Goal: Information Seeking & Learning: Learn about a topic

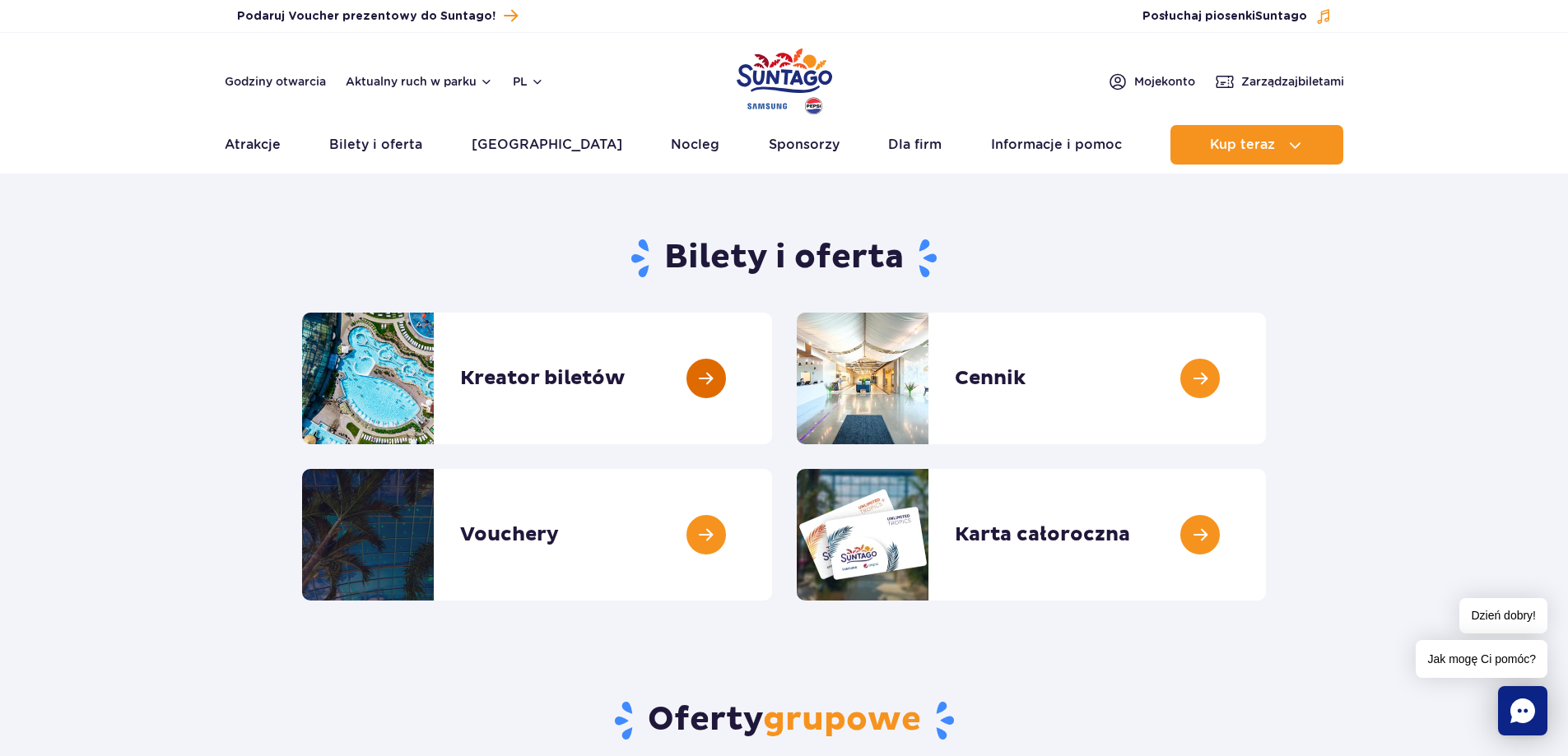
click at [772, 388] on link at bounding box center [772, 378] width 0 height 131
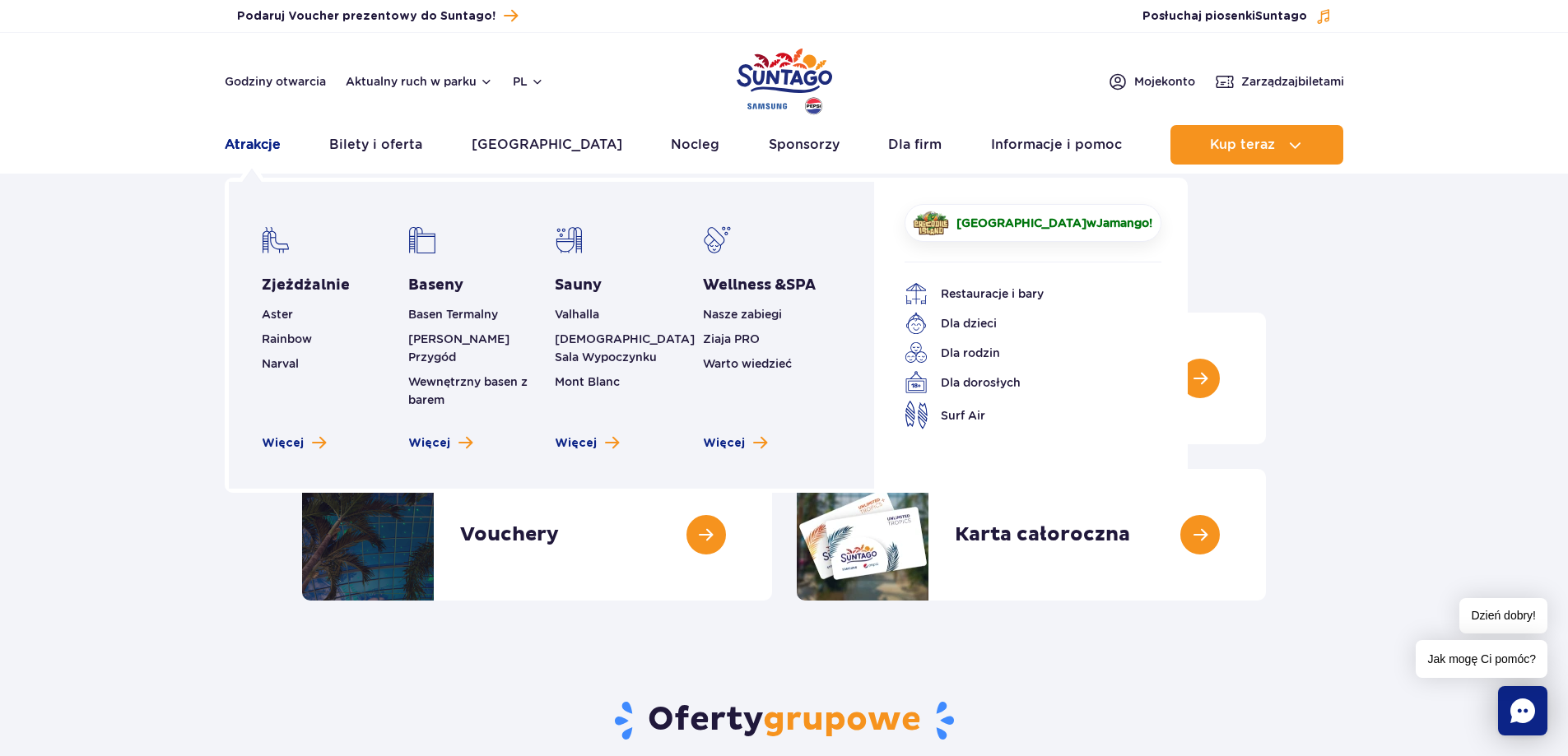
click at [258, 146] on link "Atrakcje" at bounding box center [253, 145] width 56 height 40
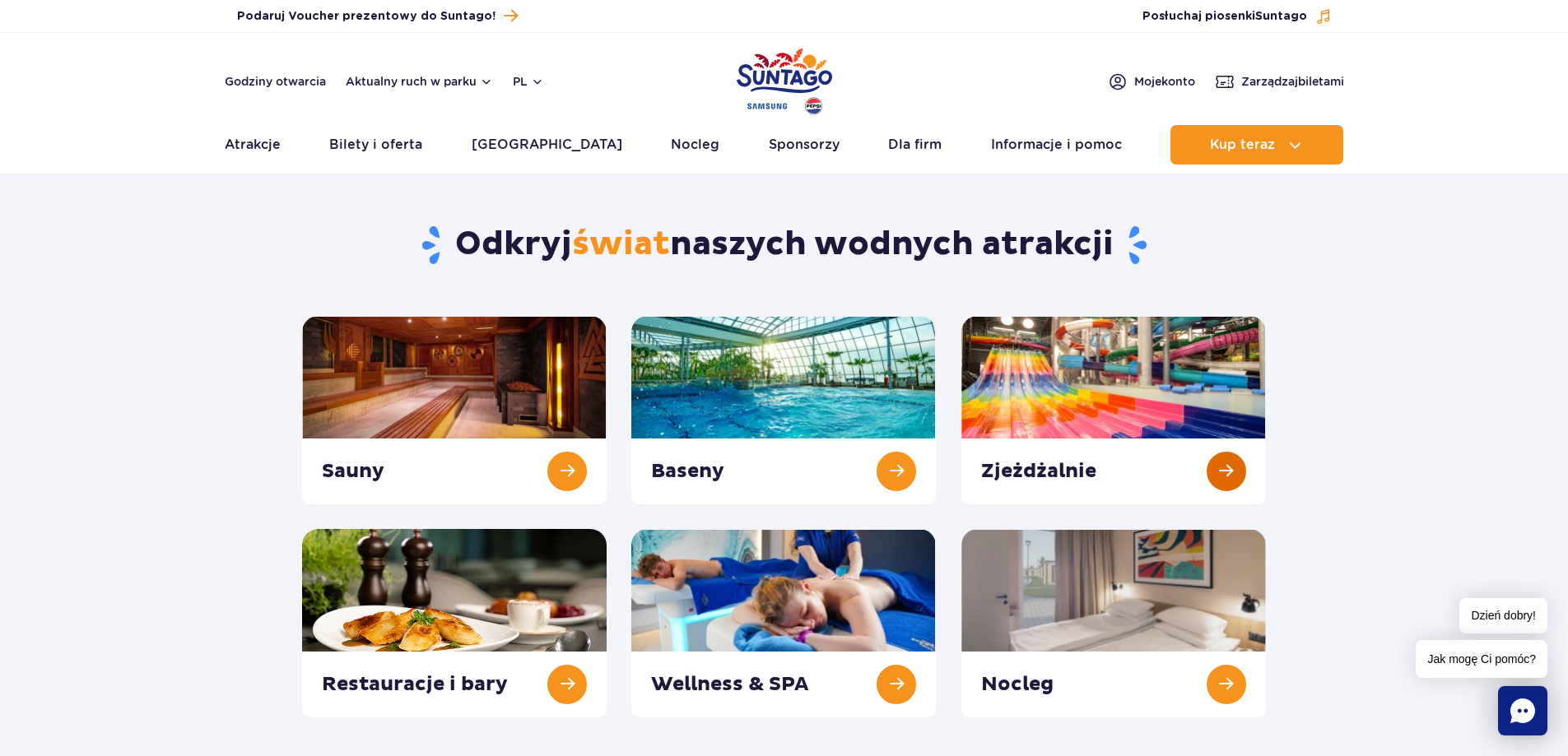
click at [1130, 396] on link at bounding box center [1113, 410] width 304 height 189
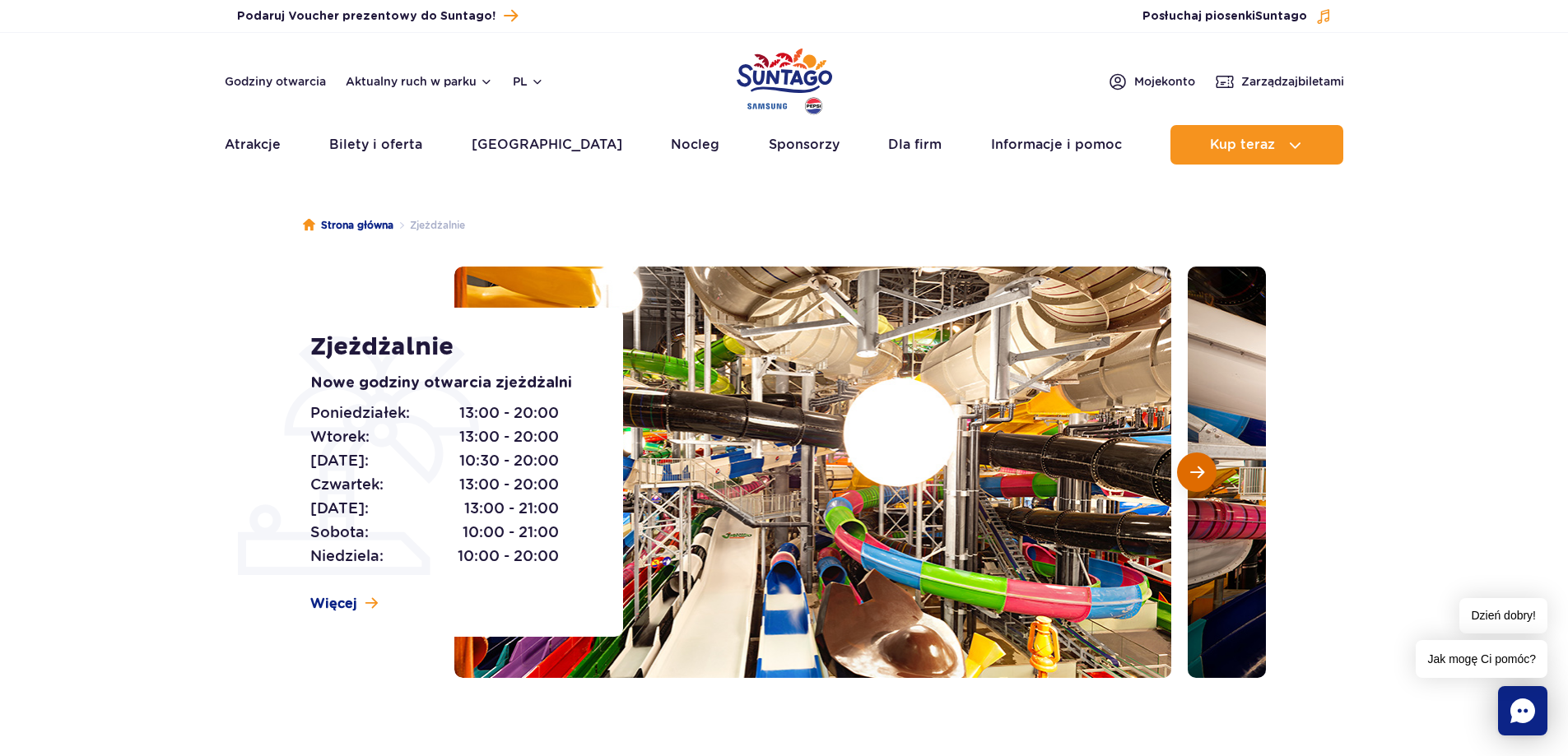
click at [1205, 469] on button "Następny slajd" at bounding box center [1197, 472] width 40 height 40
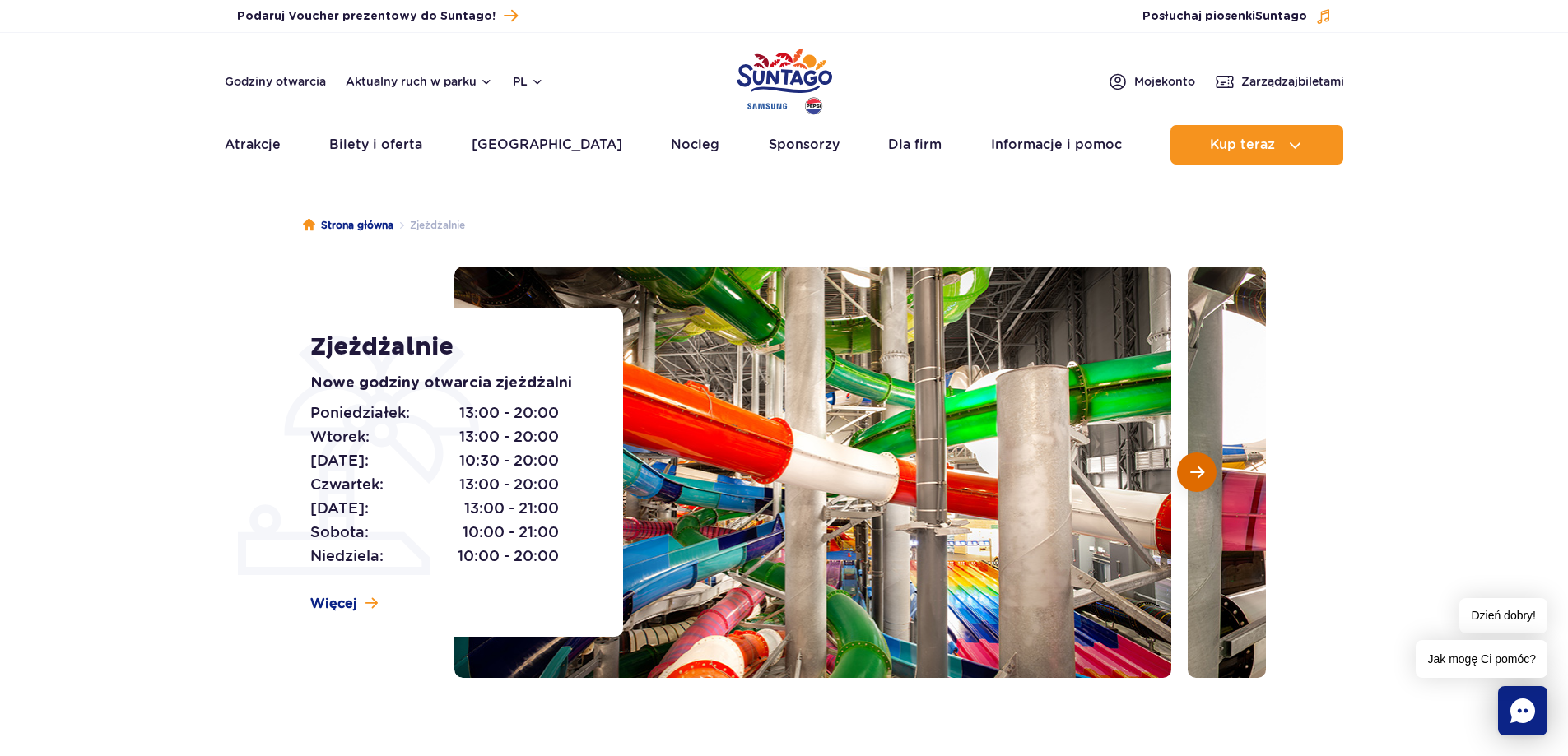
click at [1205, 469] on button "Następny slajd" at bounding box center [1197, 472] width 40 height 40
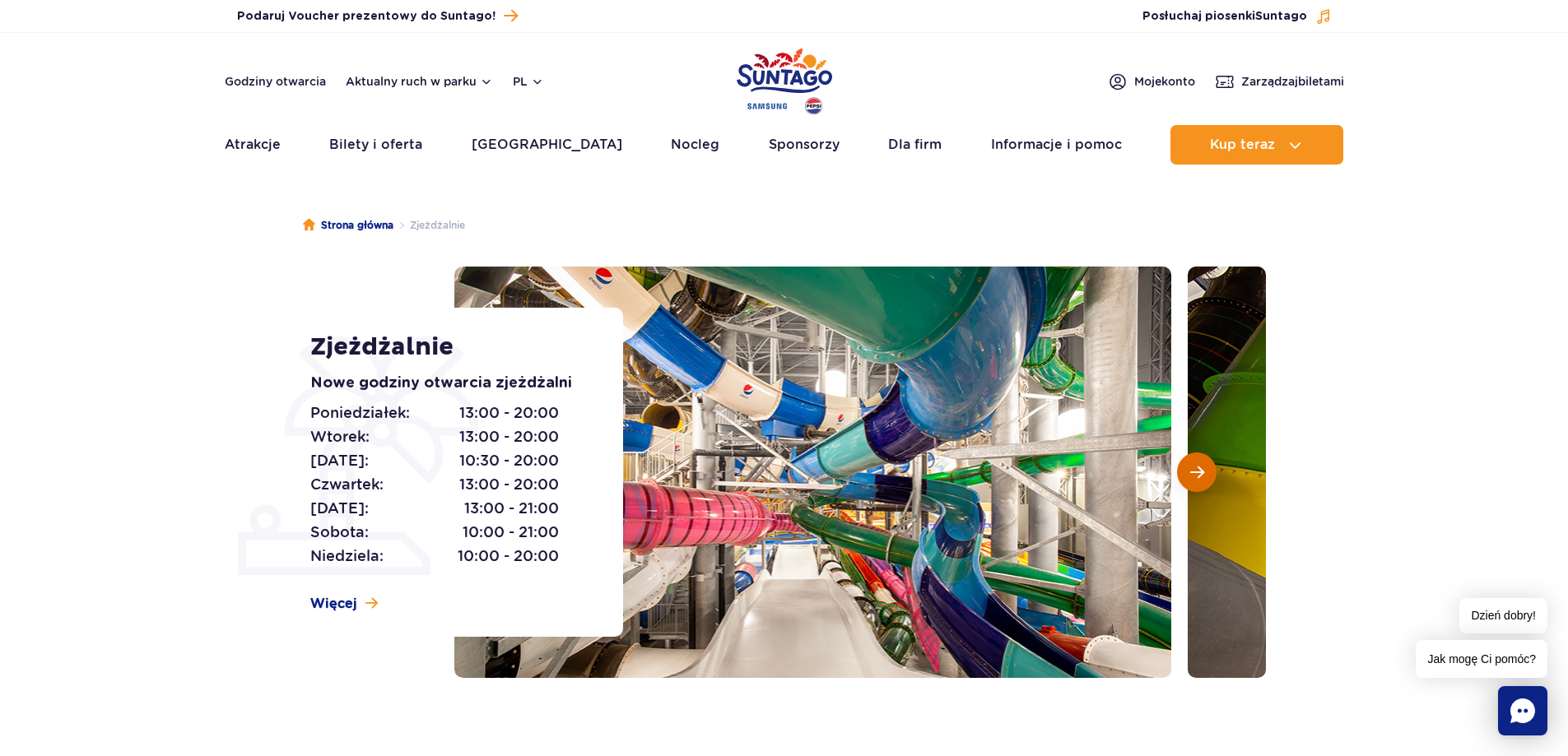
click at [1206, 469] on button "Następny slajd" at bounding box center [1197, 472] width 40 height 40
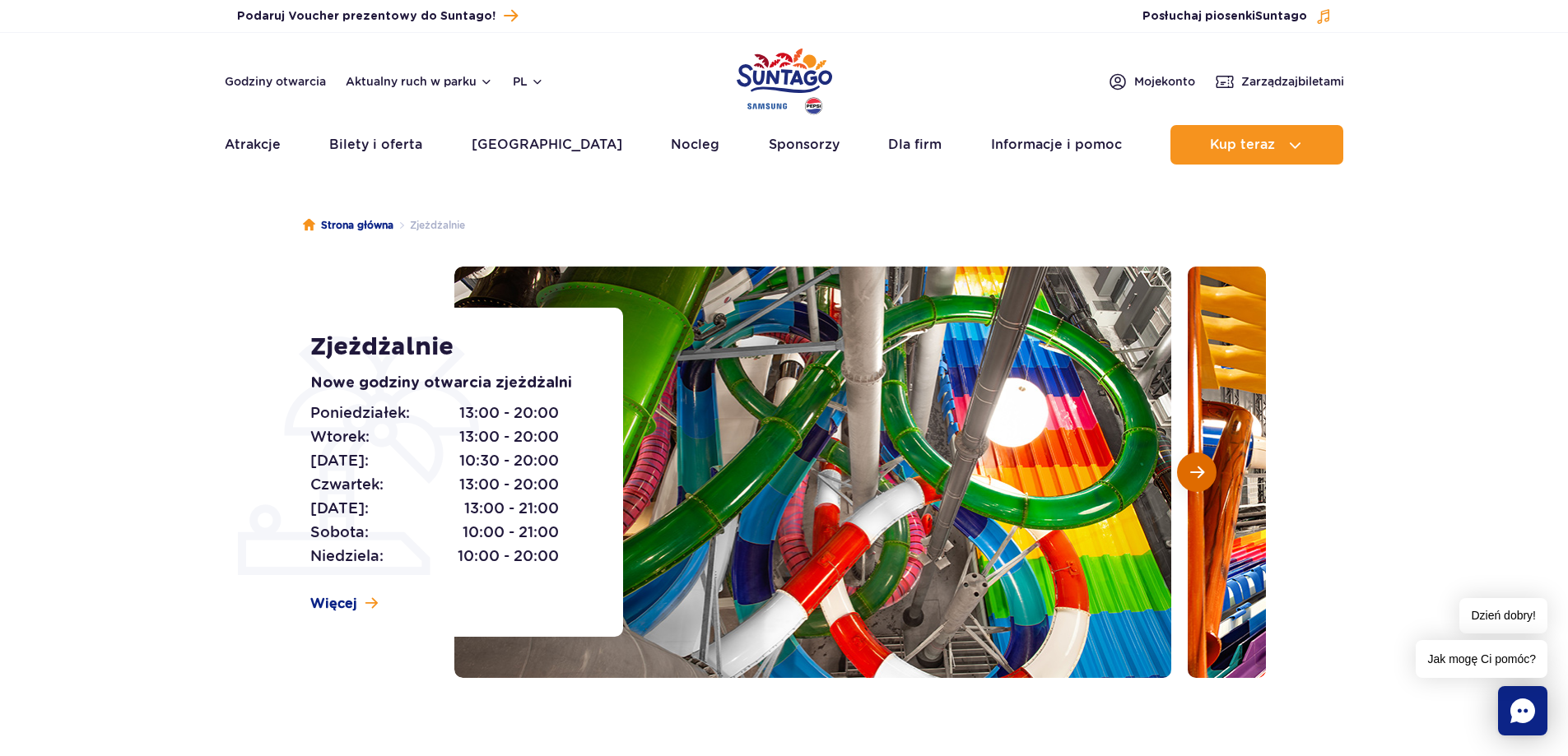
click at [1206, 469] on button "Następny slajd" at bounding box center [1197, 472] width 40 height 40
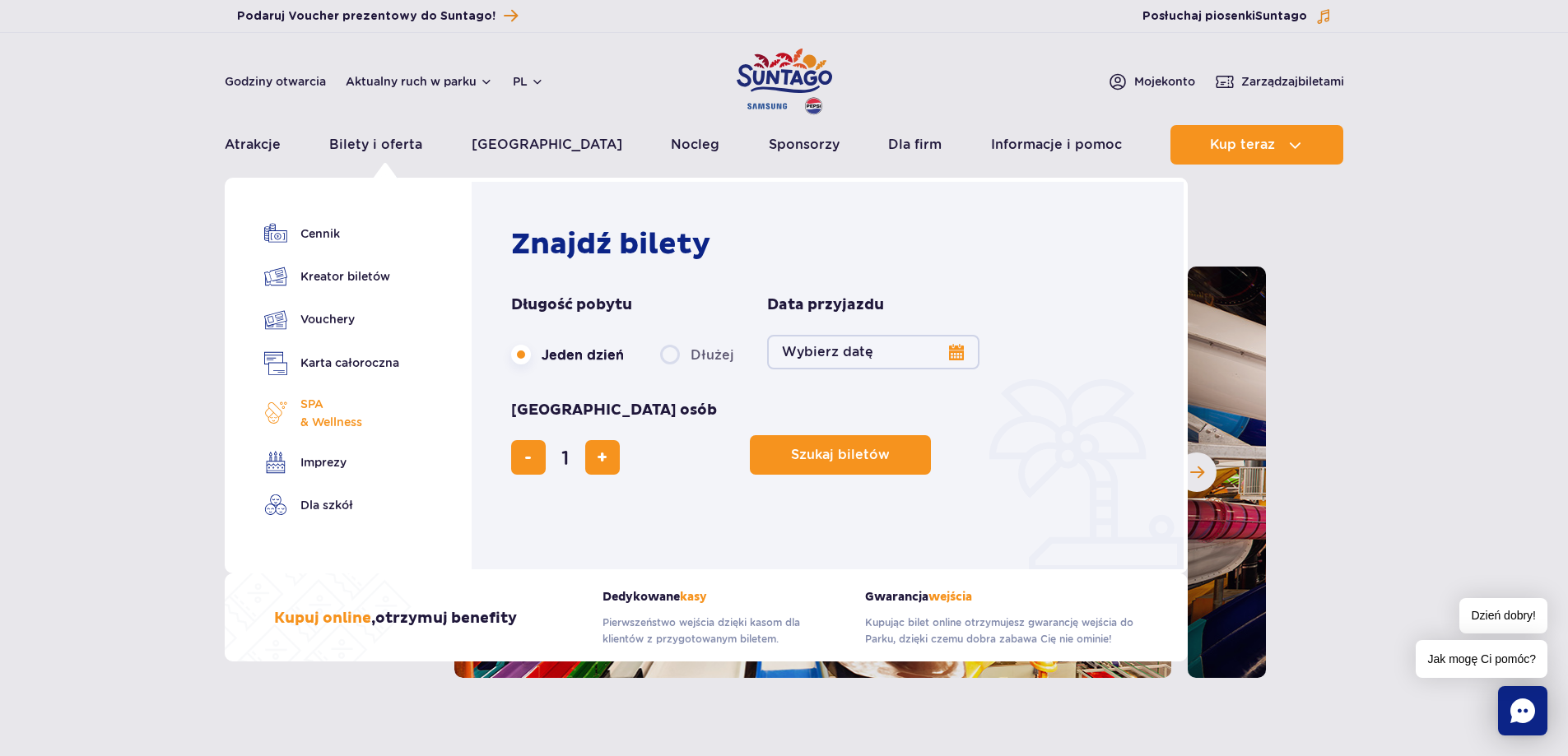
click at [340, 411] on span "SPA & Wellness" at bounding box center [331, 412] width 62 height 36
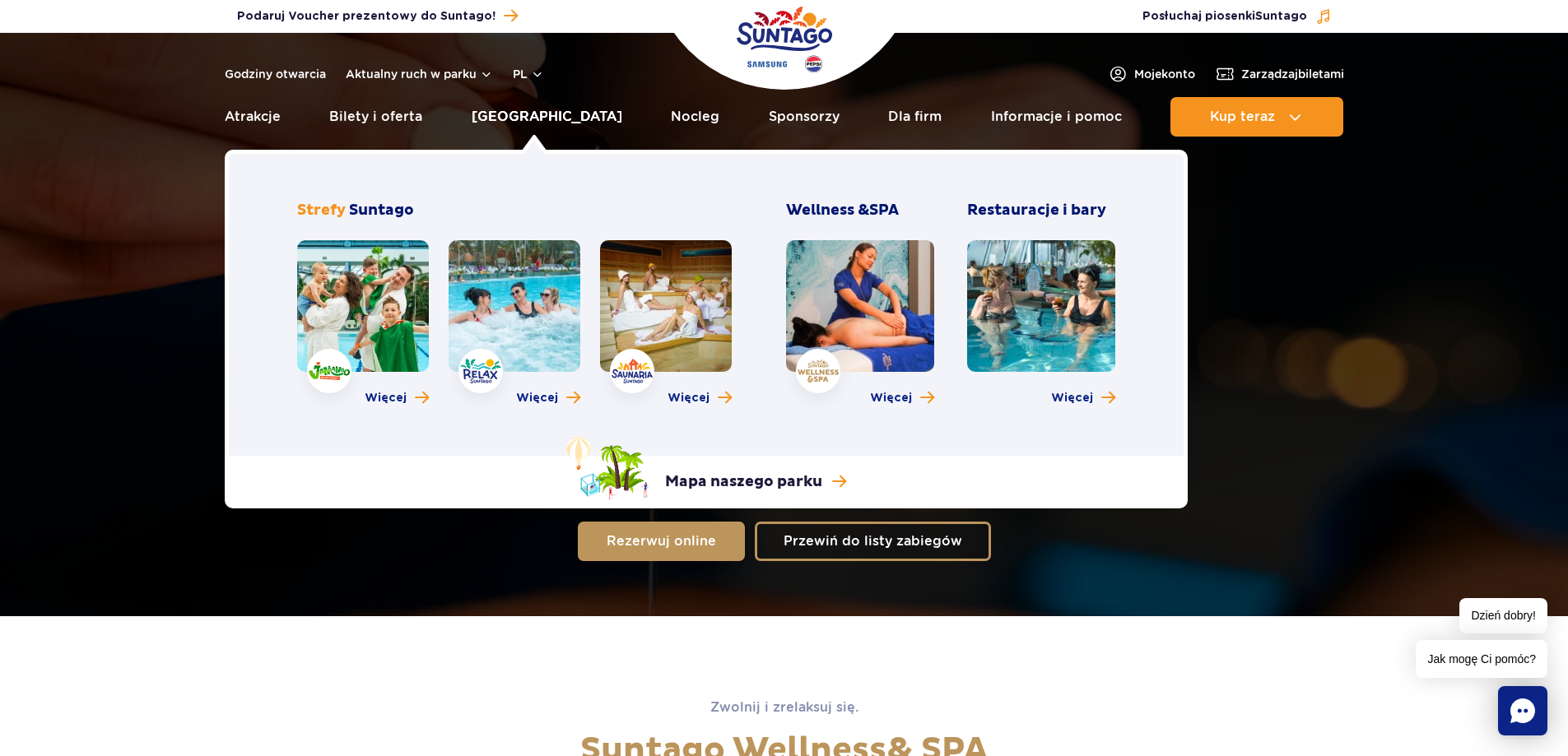
click at [540, 112] on link "[GEOGRAPHIC_DATA]" at bounding box center [546, 117] width 151 height 40
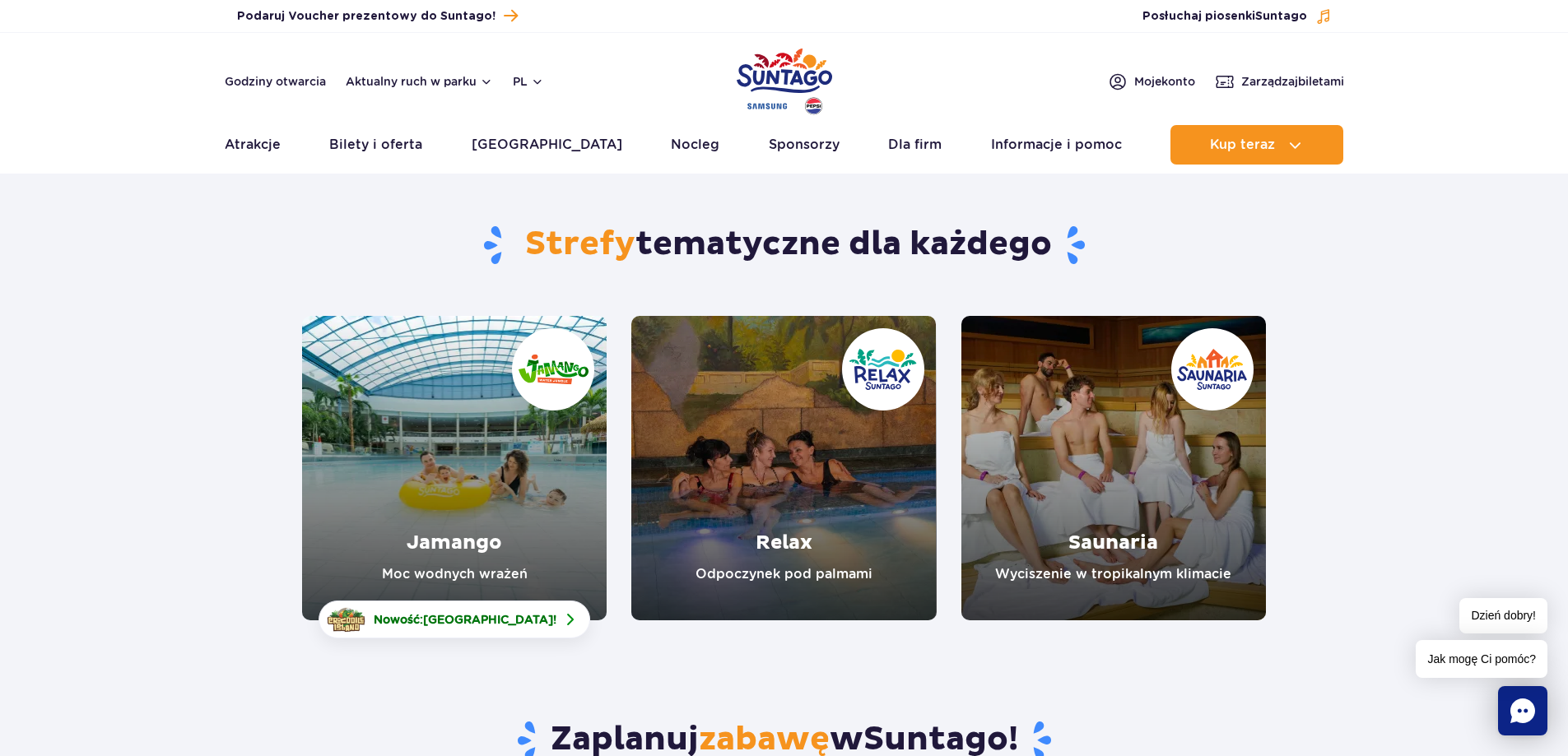
click at [470, 464] on link "Jamango" at bounding box center [454, 467] width 304 height 304
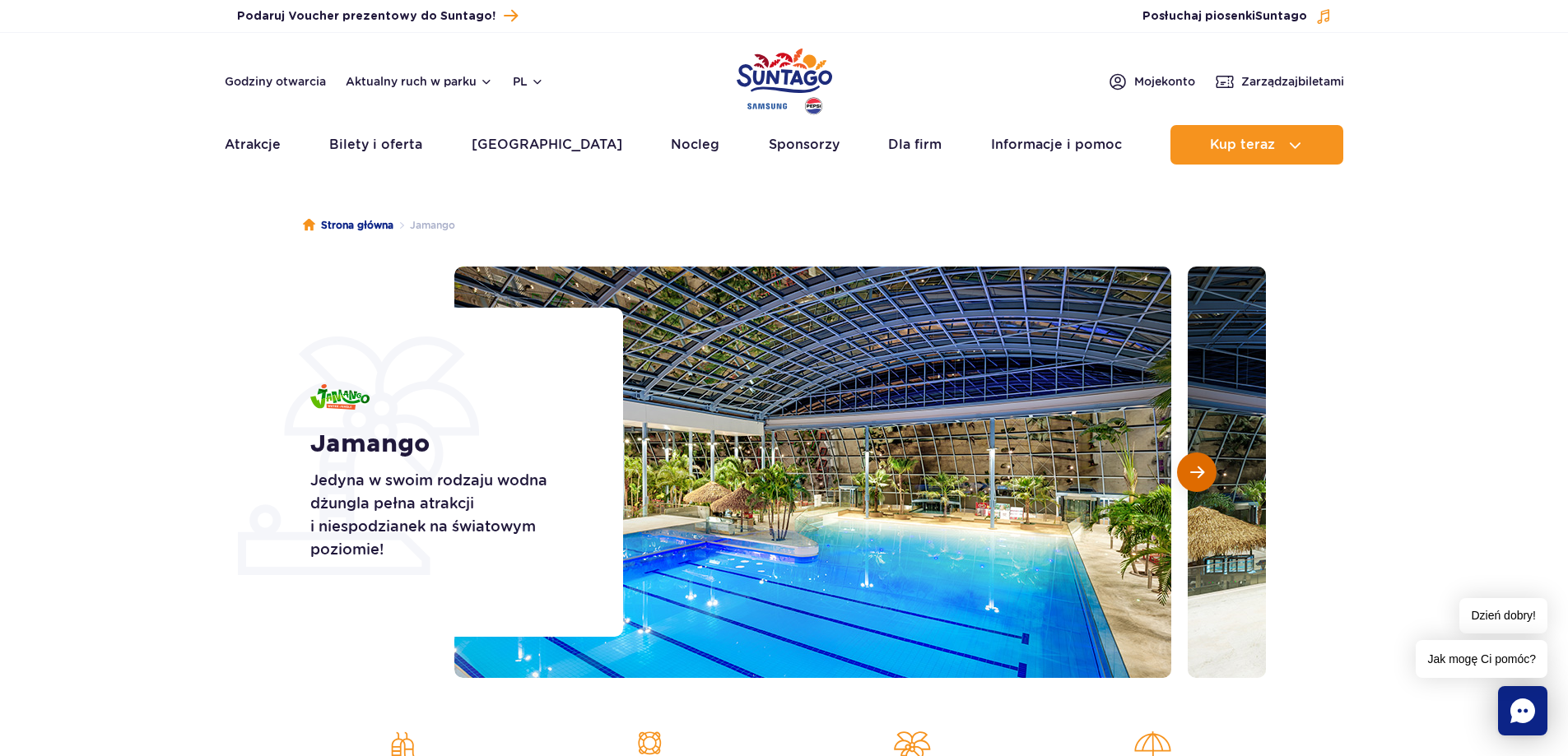
click at [1206, 478] on button "Następny slajd" at bounding box center [1197, 472] width 40 height 40
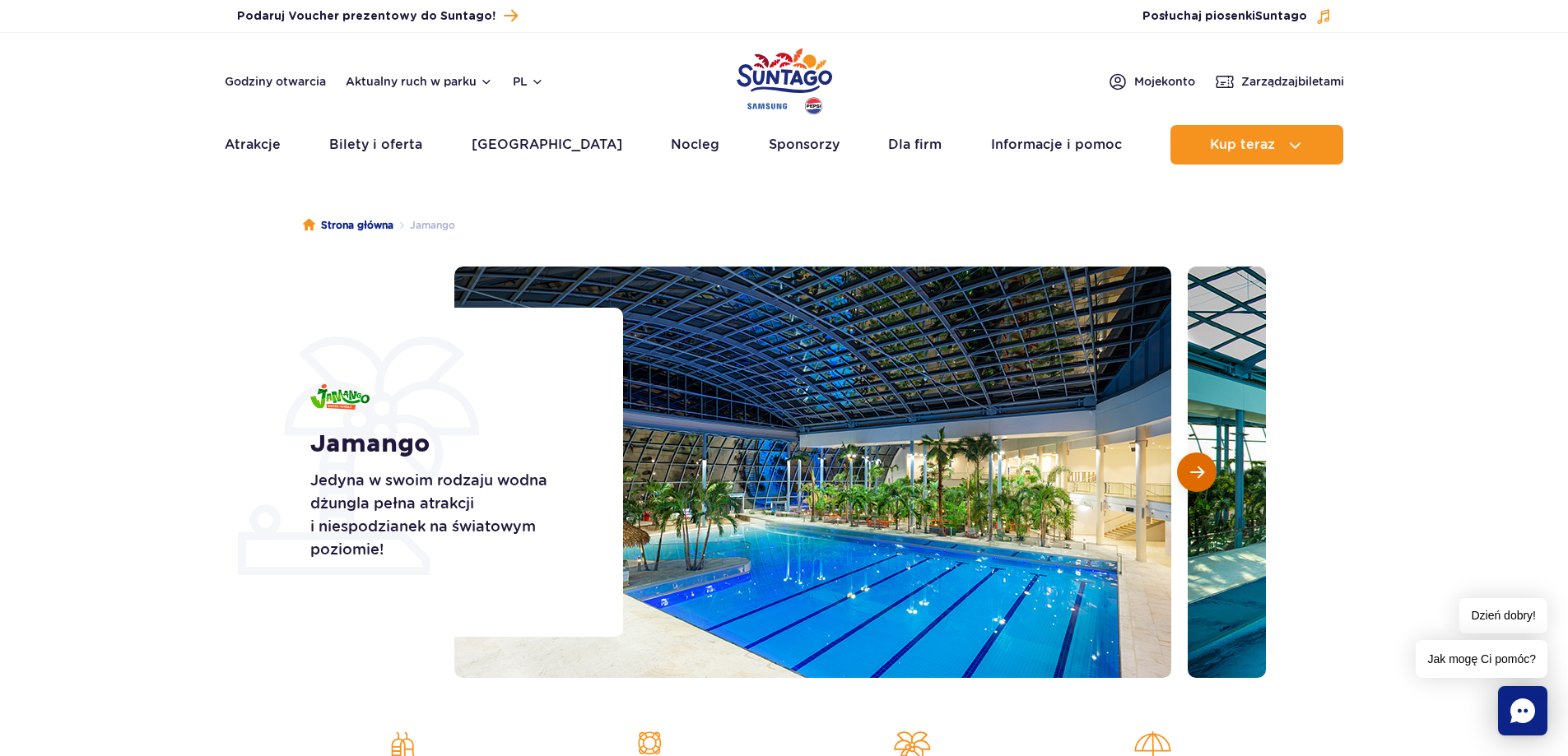
click at [1209, 468] on button "Następny slajd" at bounding box center [1197, 472] width 40 height 40
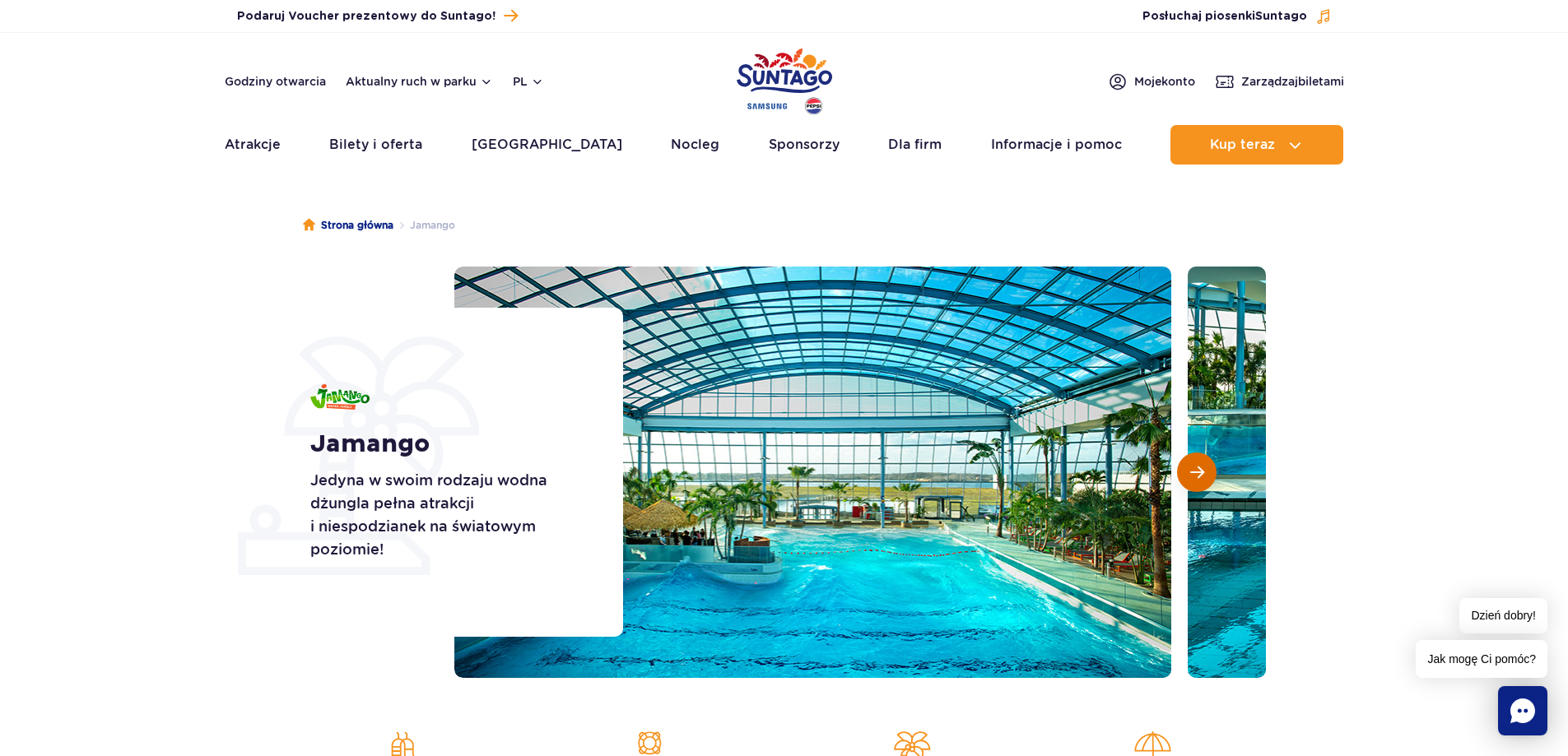
click at [1195, 480] on button "Następny slajd" at bounding box center [1197, 472] width 40 height 40
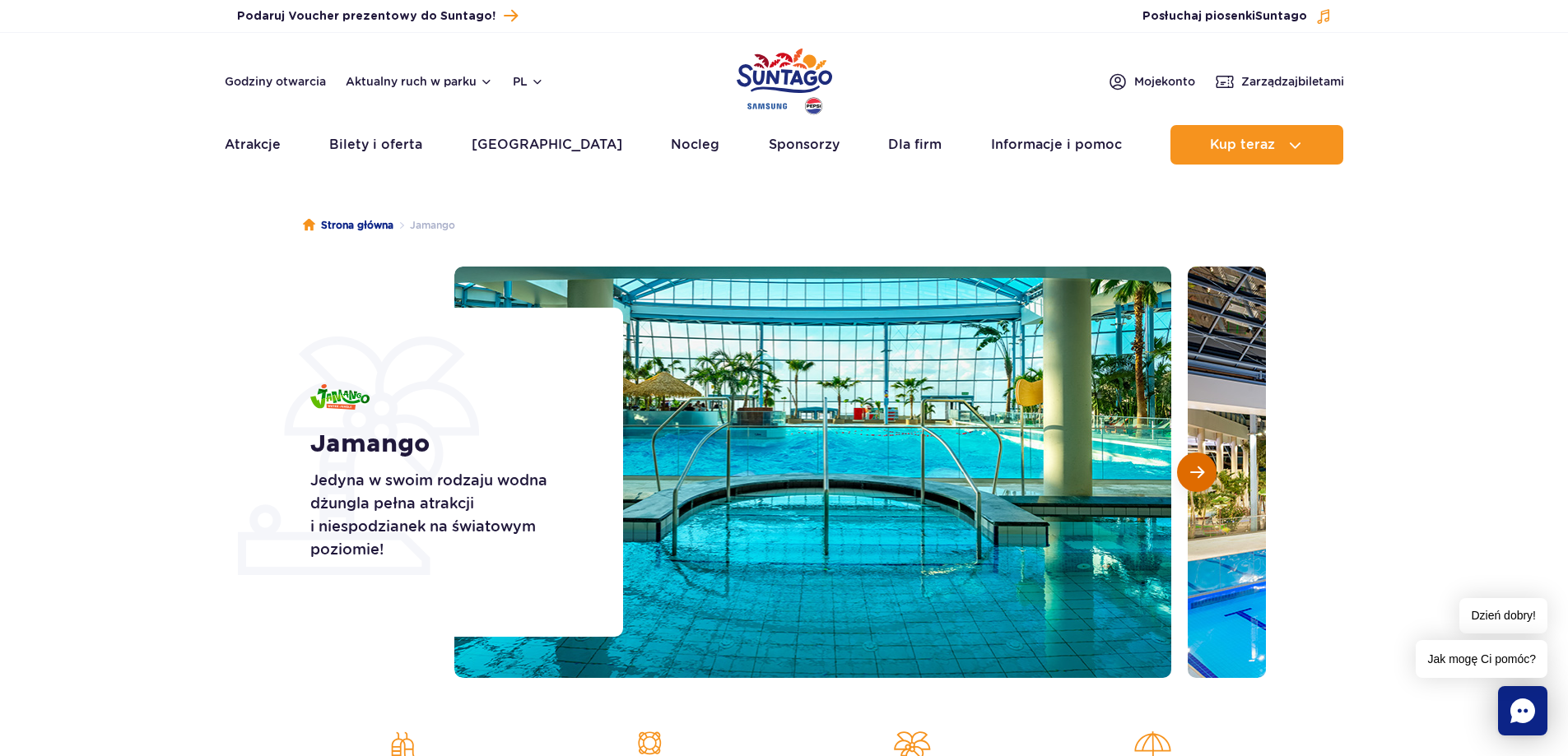
click at [1195, 480] on button "Następny slajd" at bounding box center [1197, 472] width 40 height 40
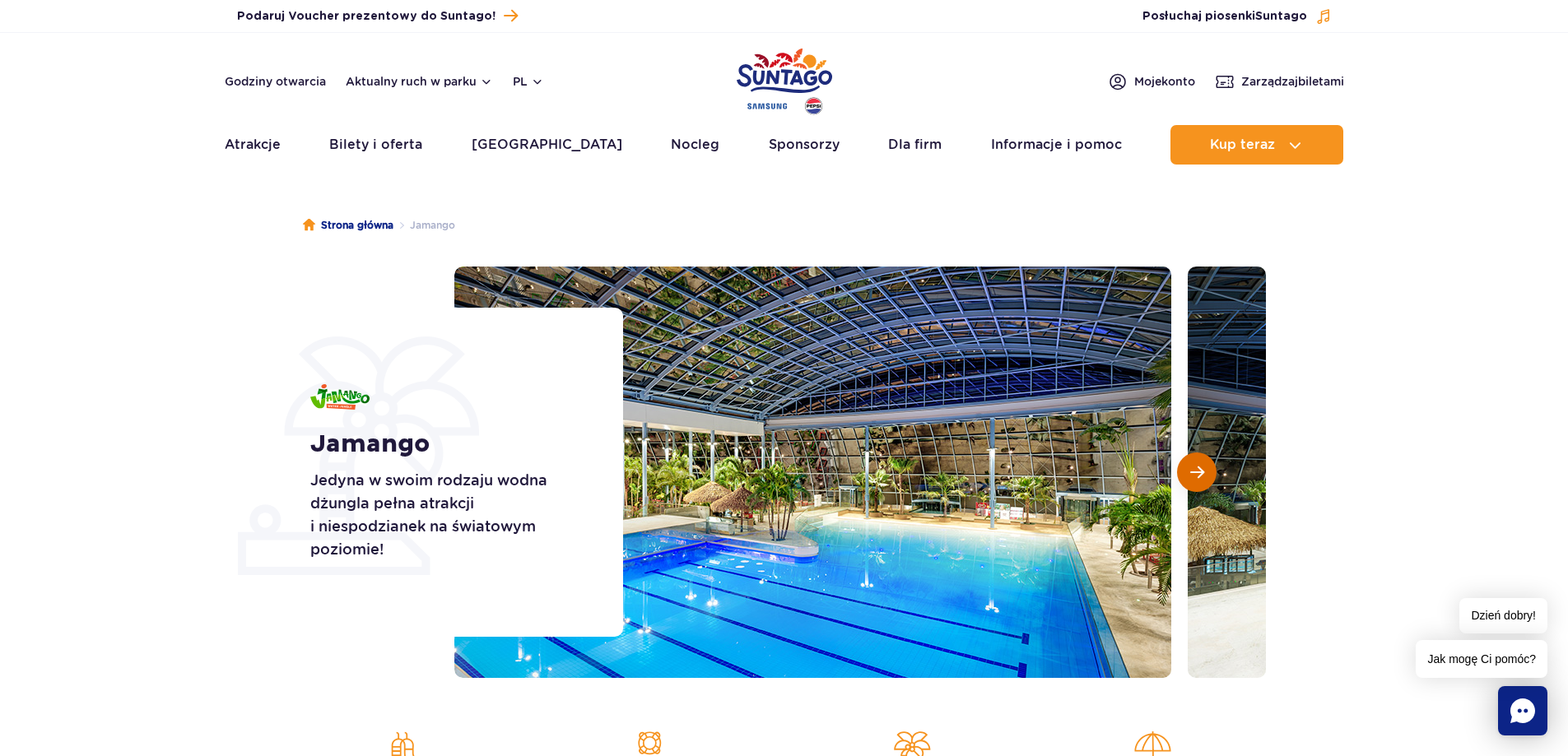
click at [1195, 480] on button "Następny slajd" at bounding box center [1197, 472] width 40 height 40
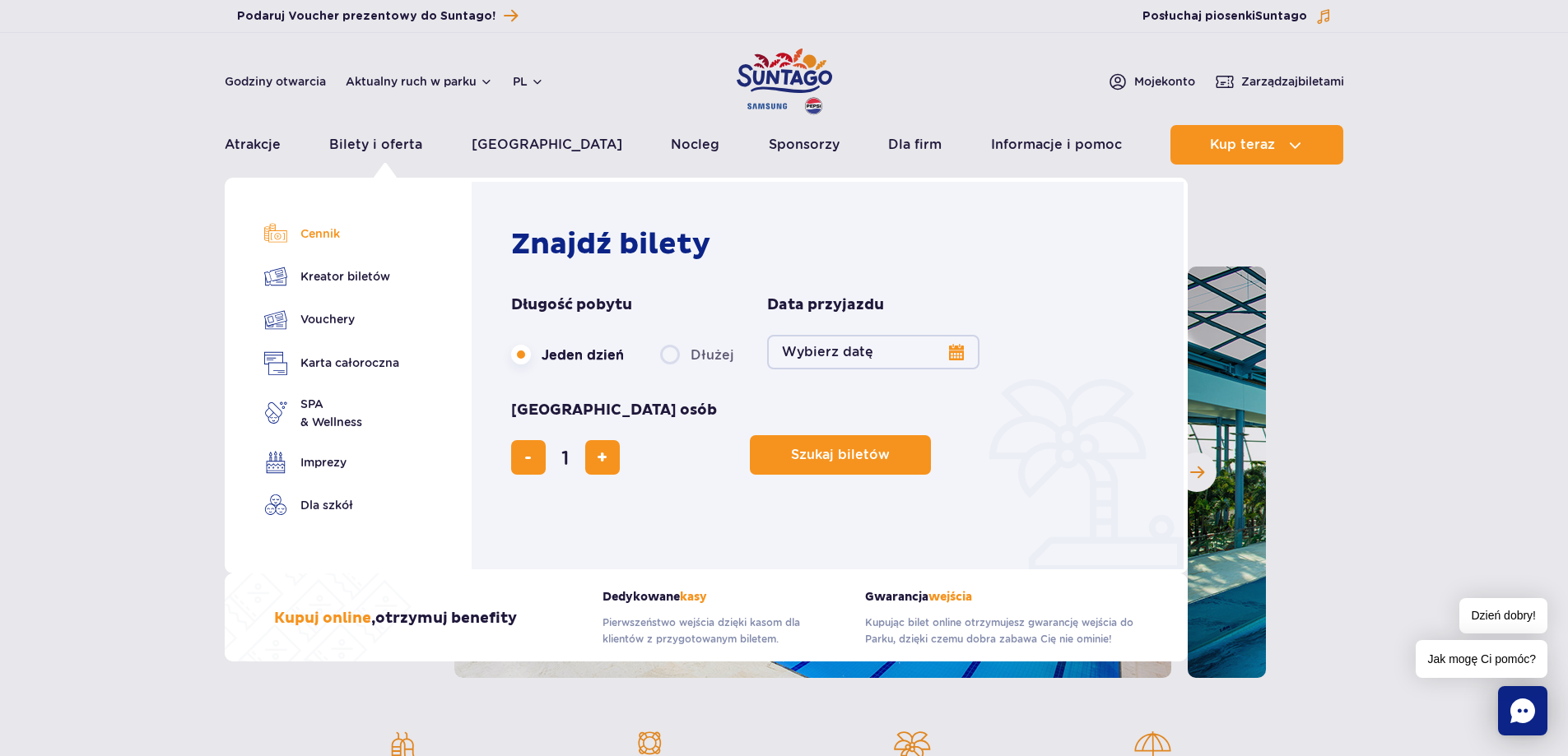
click at [332, 228] on link "Cennik" at bounding box center [331, 234] width 135 height 23
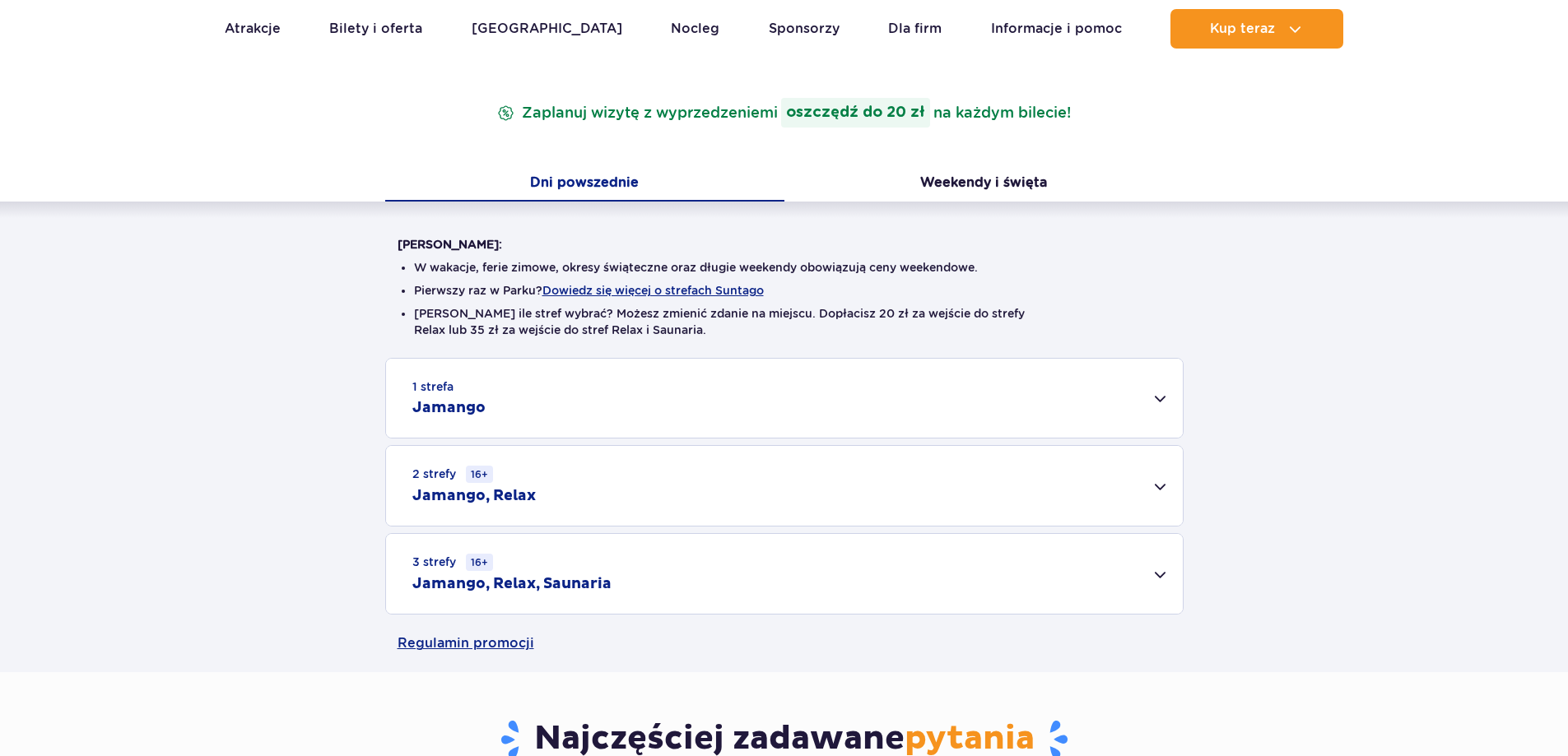
scroll to position [220, 0]
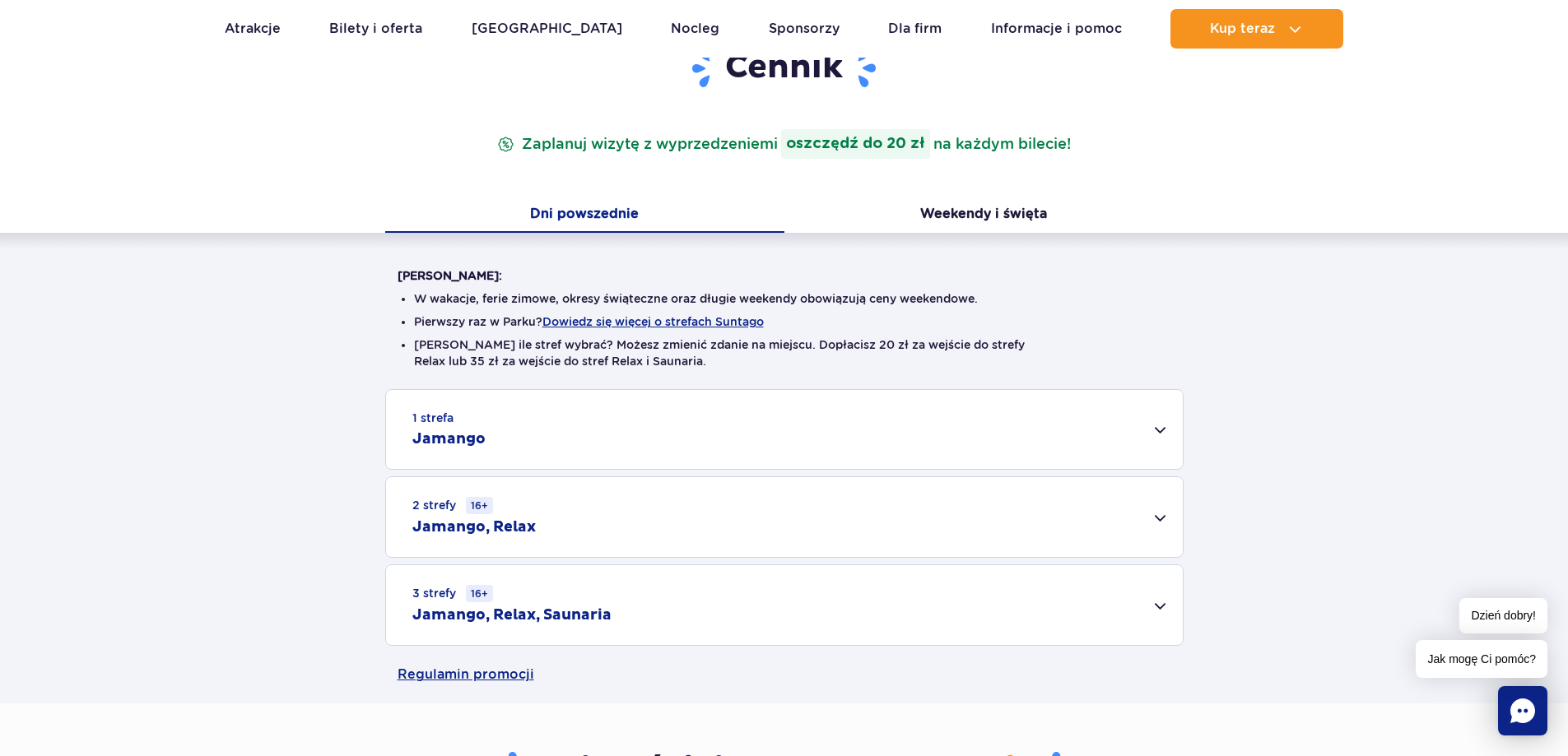
click at [1160, 508] on div "2 strefy 16+ Jamango, Relax" at bounding box center [784, 517] width 797 height 80
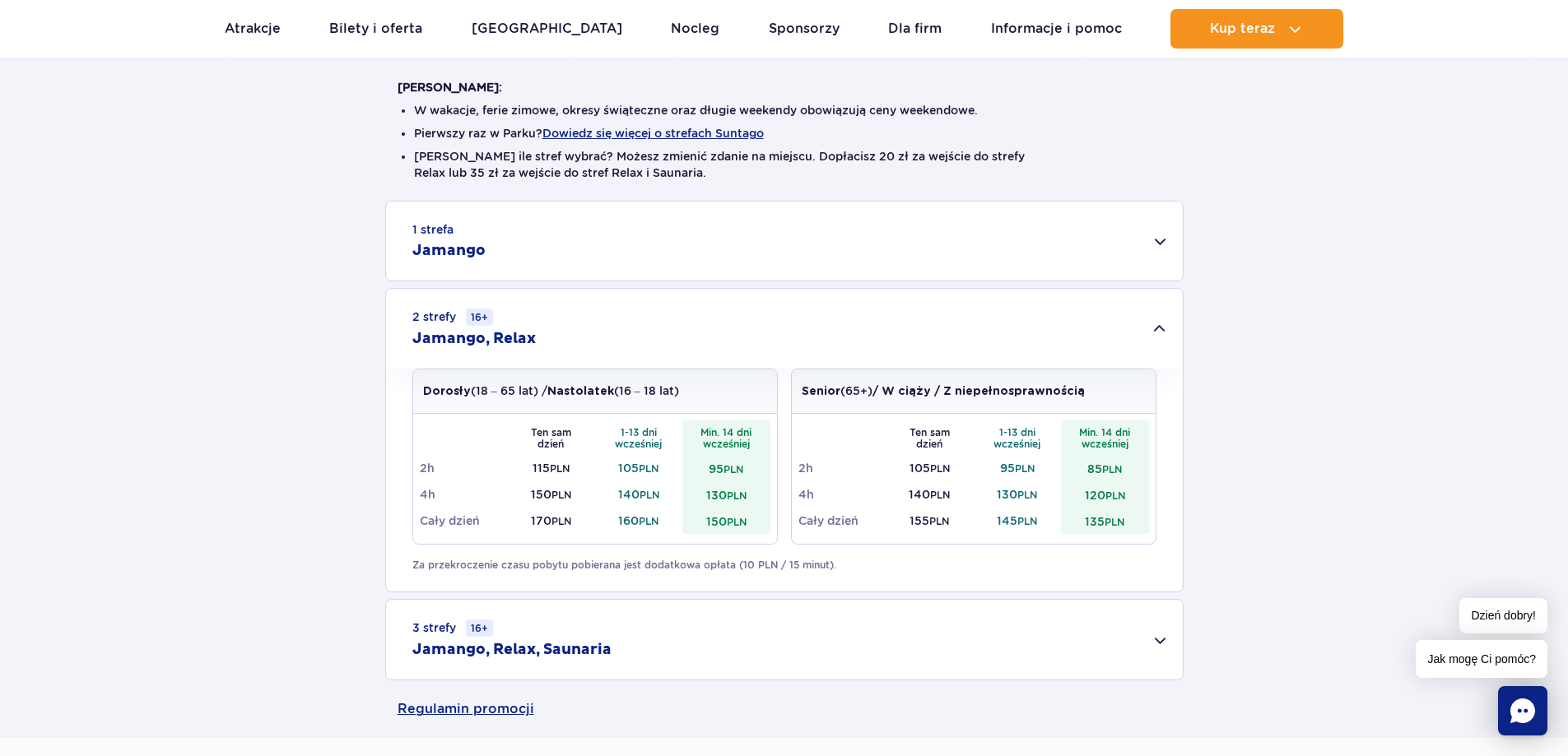
scroll to position [438, 0]
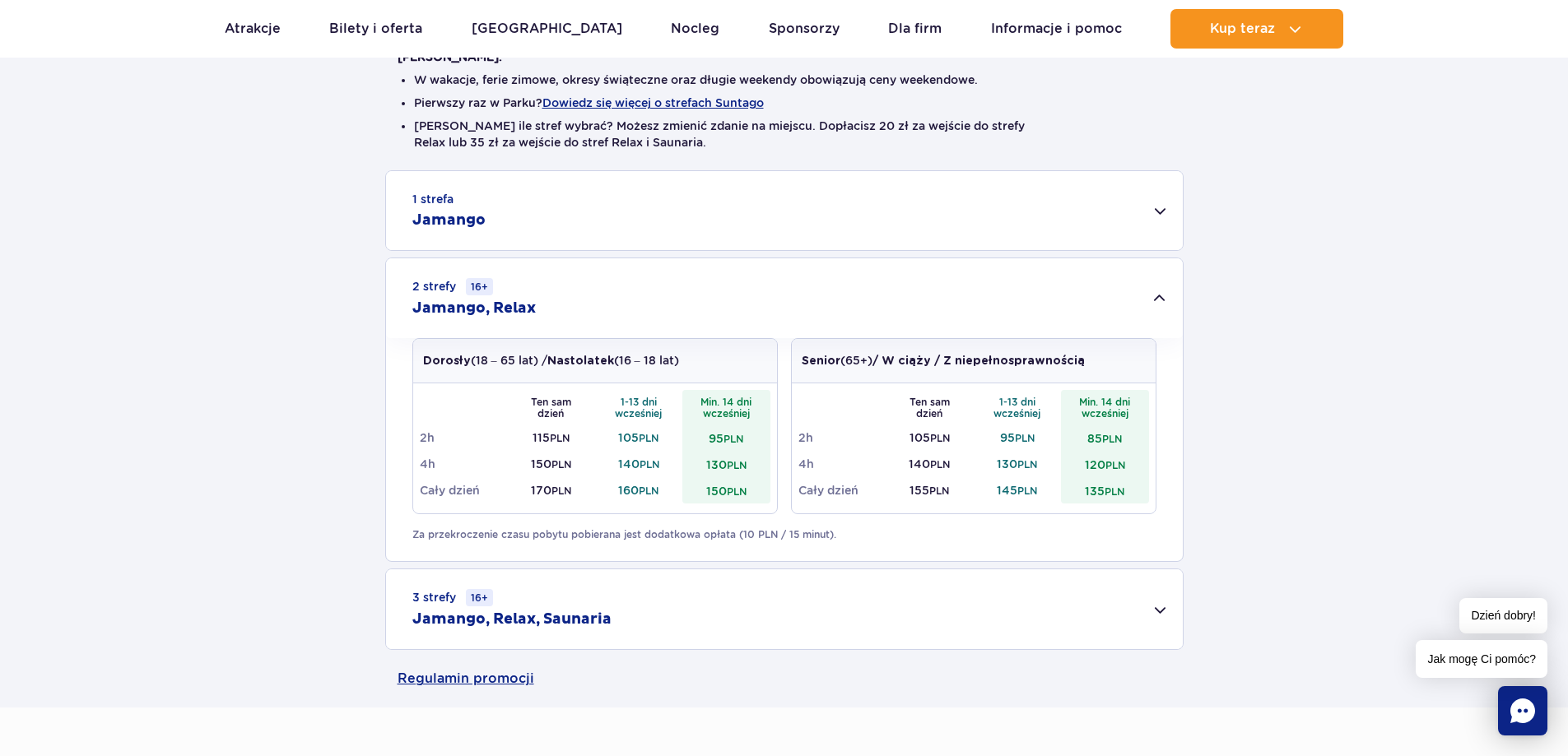
click at [1156, 610] on div "3 strefy 16+ Jamango, Relax, Saunaria" at bounding box center [784, 609] width 797 height 80
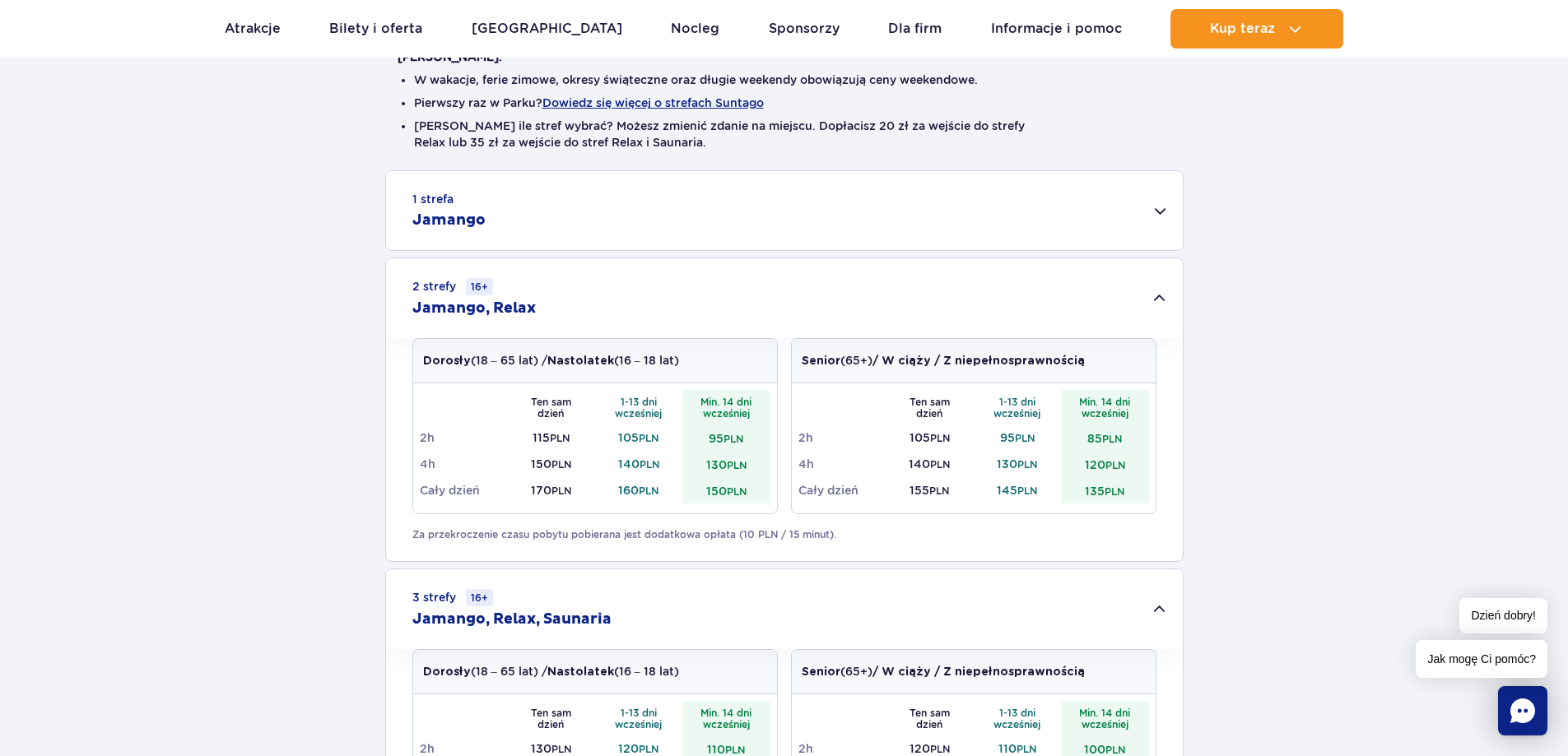
click at [630, 217] on div "1 strefa Jamango" at bounding box center [784, 210] width 797 height 79
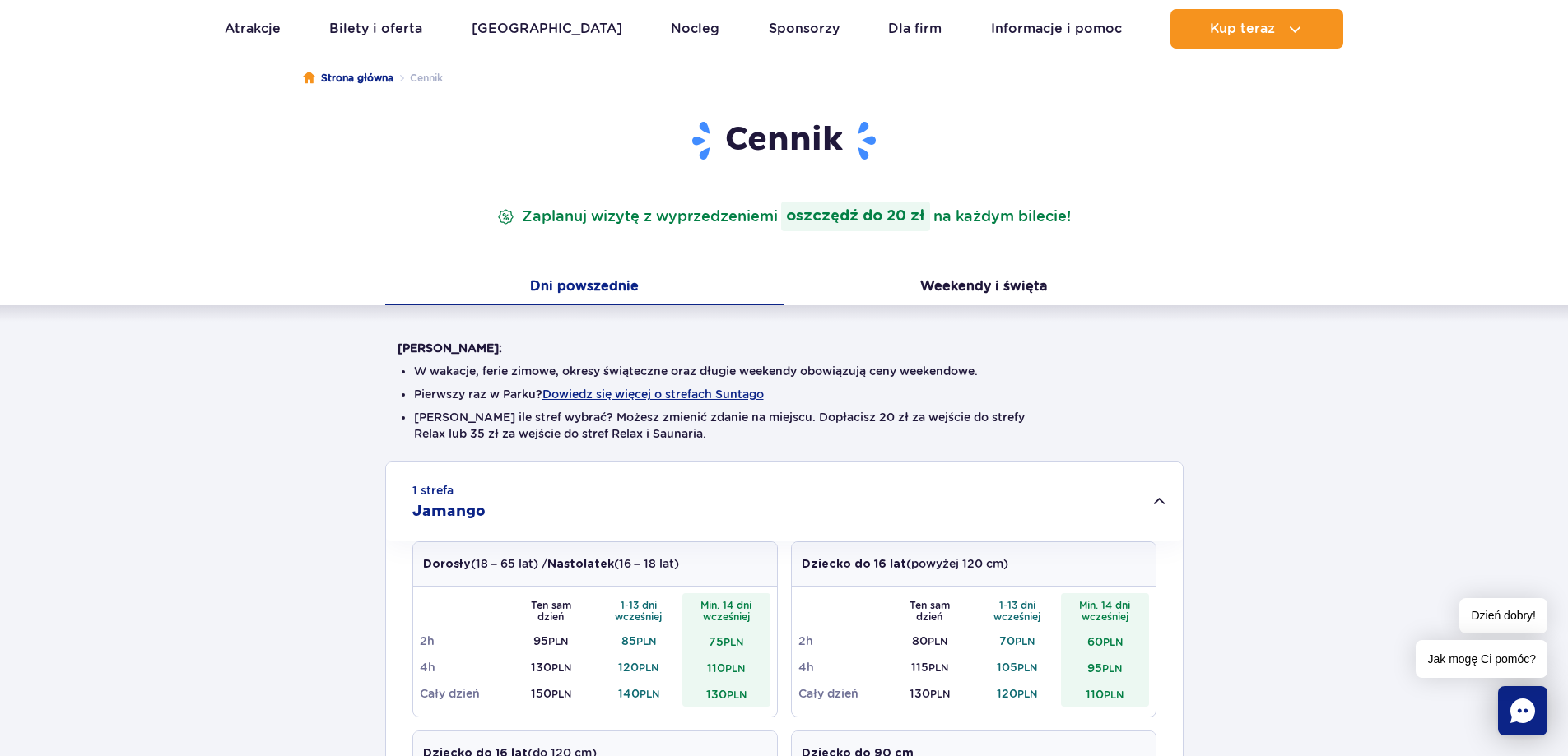
scroll to position [0, 0]
